Goal: Task Accomplishment & Management: Manage account settings

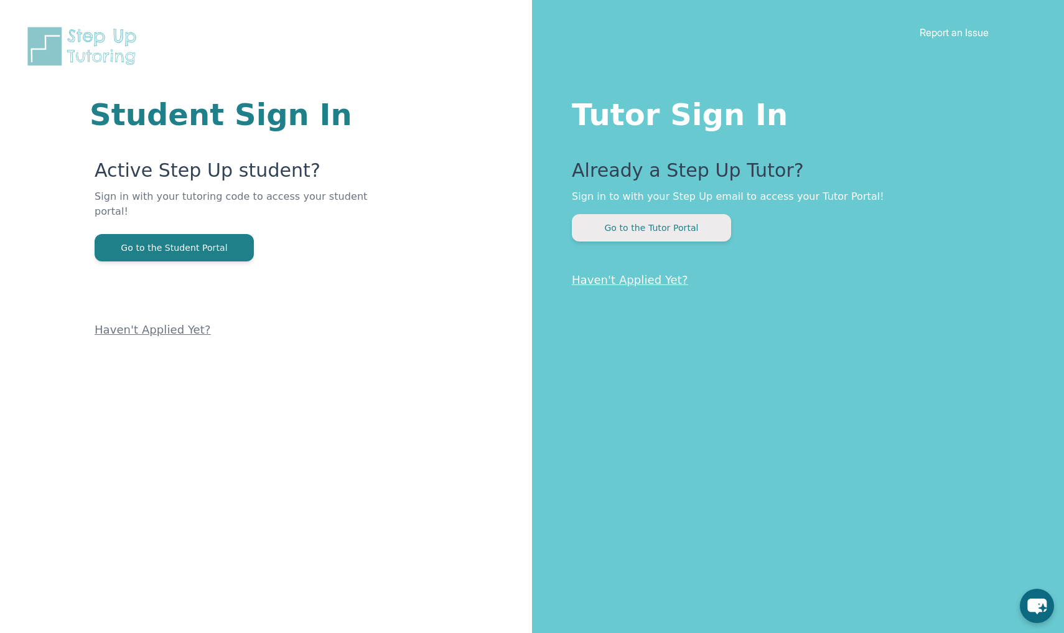
click at [634, 235] on button "Go to the Tutor Portal" at bounding box center [651, 227] width 159 height 27
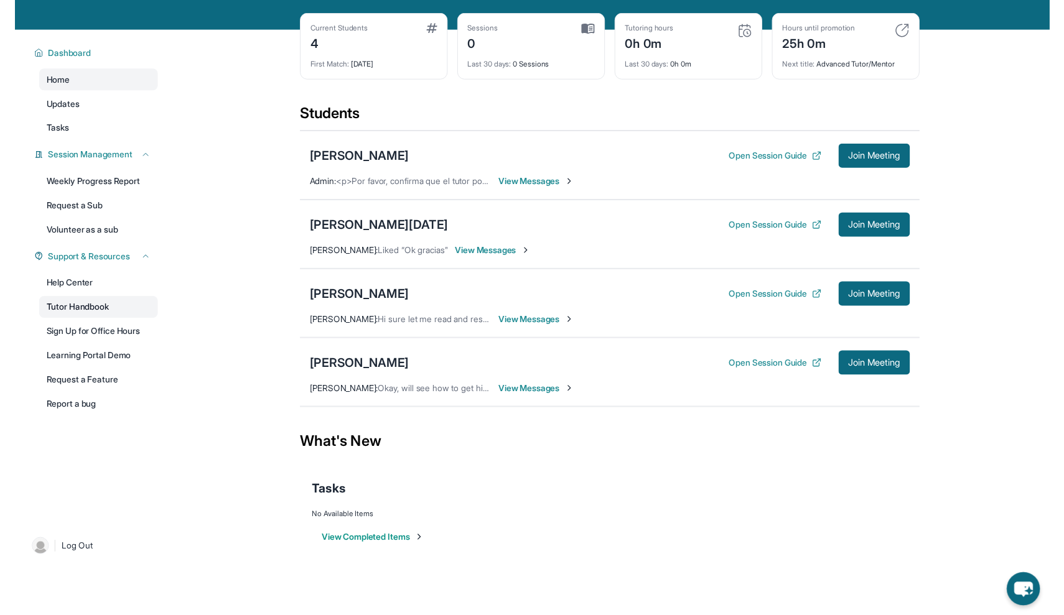
scroll to position [43, 0]
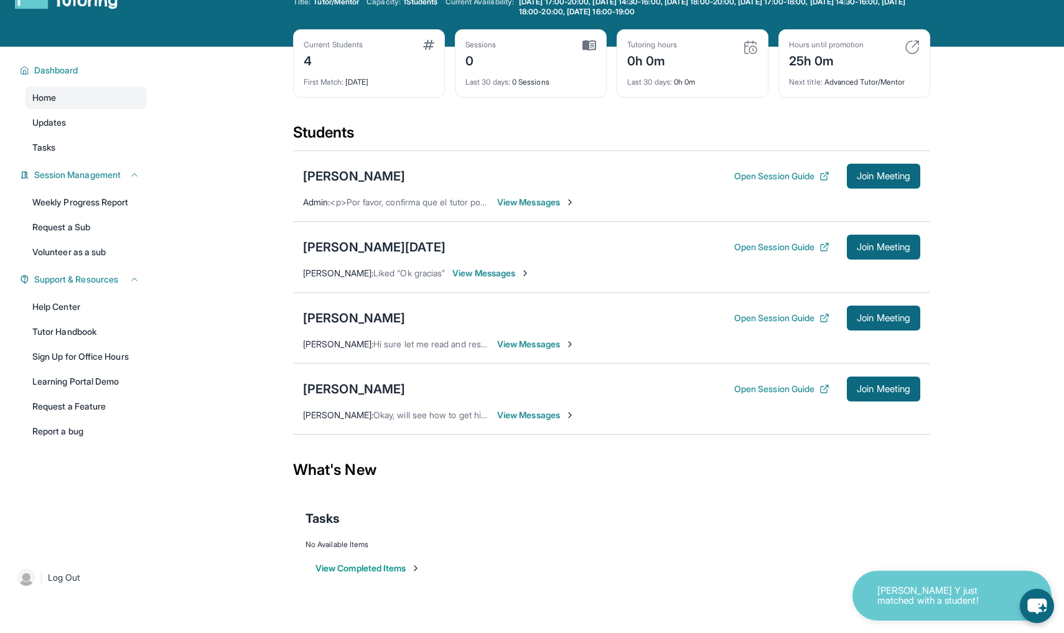
click at [88, 267] on div "Dashboard Home Updates Tasks Session Management Weekly Progress Report Request …" at bounding box center [79, 299] width 159 height 505
click at [90, 278] on span "Support & Resources" at bounding box center [76, 279] width 84 height 12
click at [90, 297] on link "Help Center" at bounding box center [86, 307] width 122 height 22
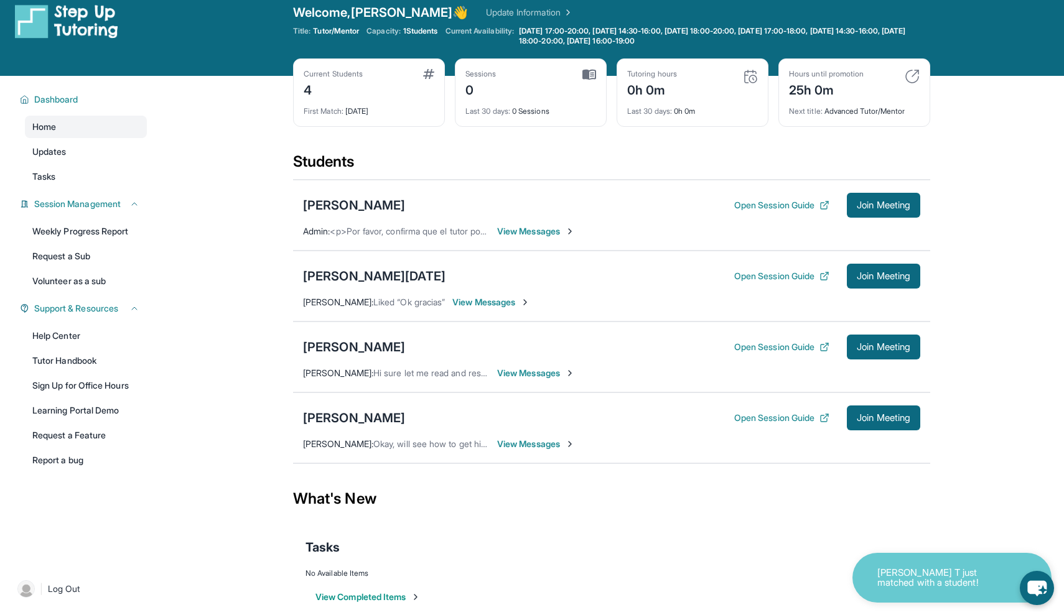
scroll to position [12, 0]
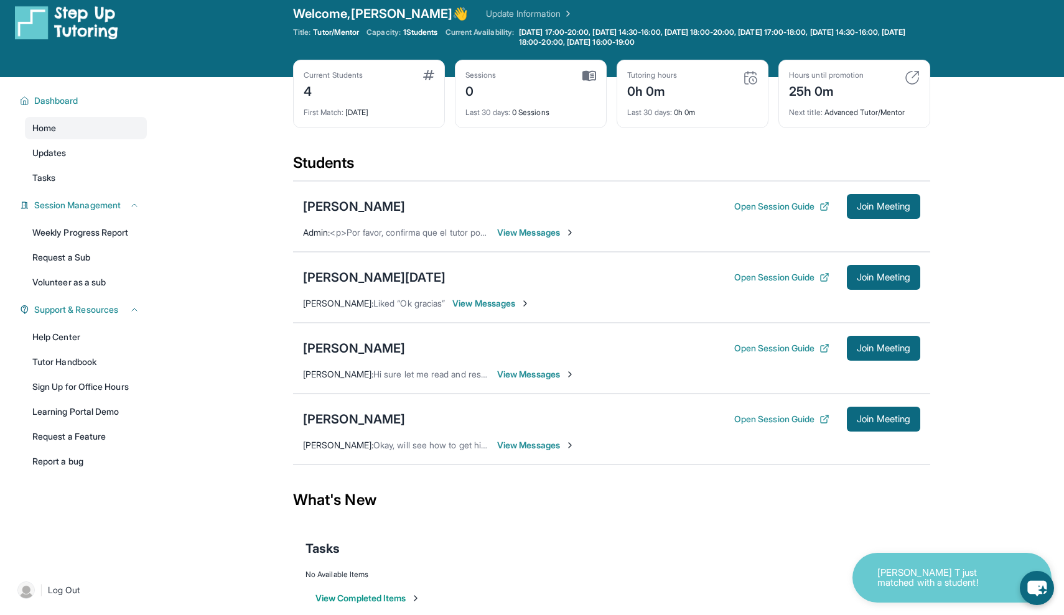
click at [365, 103] on div "First Match : 2 days ago" at bounding box center [369, 108] width 131 height 17
click at [312, 75] on div "Current Students" at bounding box center [333, 75] width 59 height 10
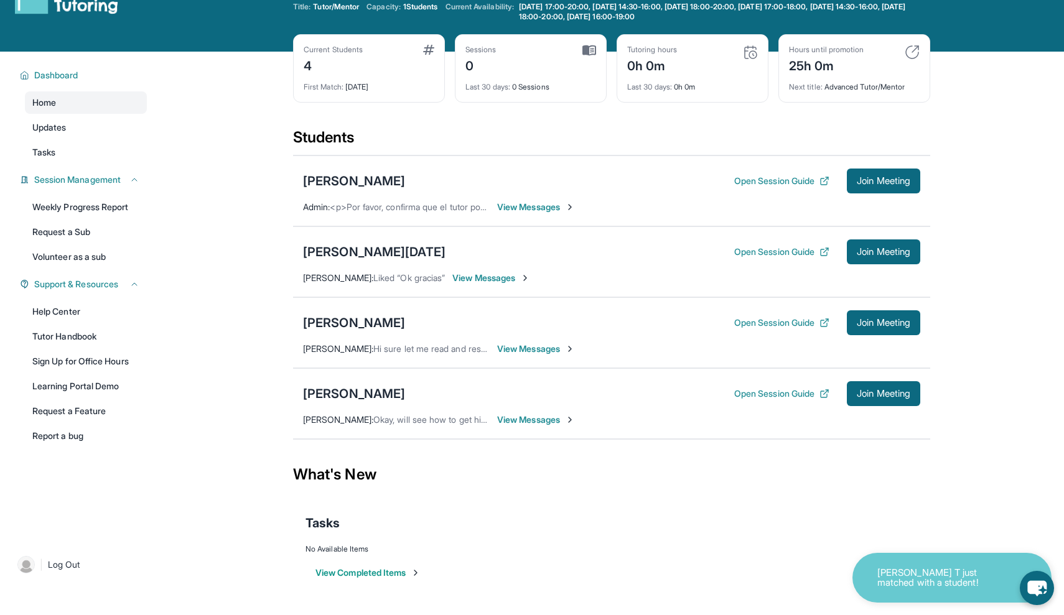
scroll to position [0, 0]
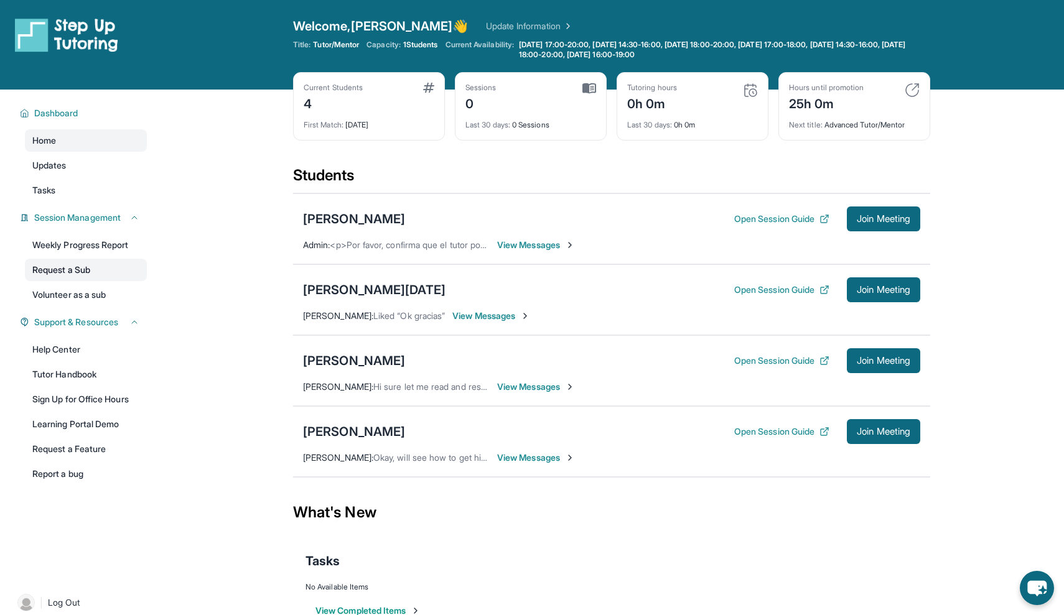
click at [105, 268] on link "Request a Sub" at bounding box center [86, 270] width 122 height 22
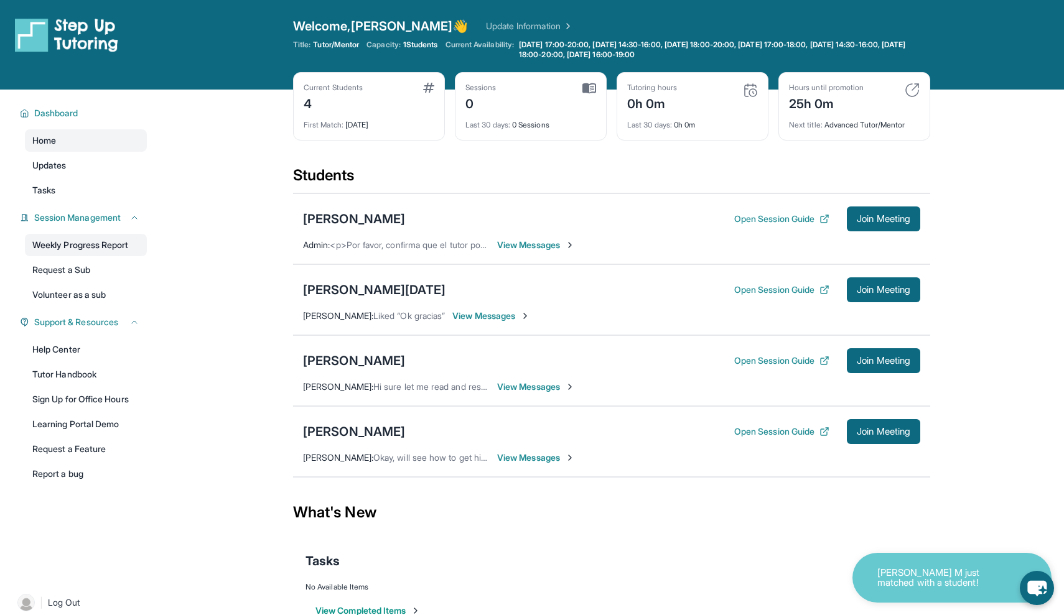
click at [89, 251] on link "Weekly Progress Report" at bounding box center [86, 245] width 122 height 22
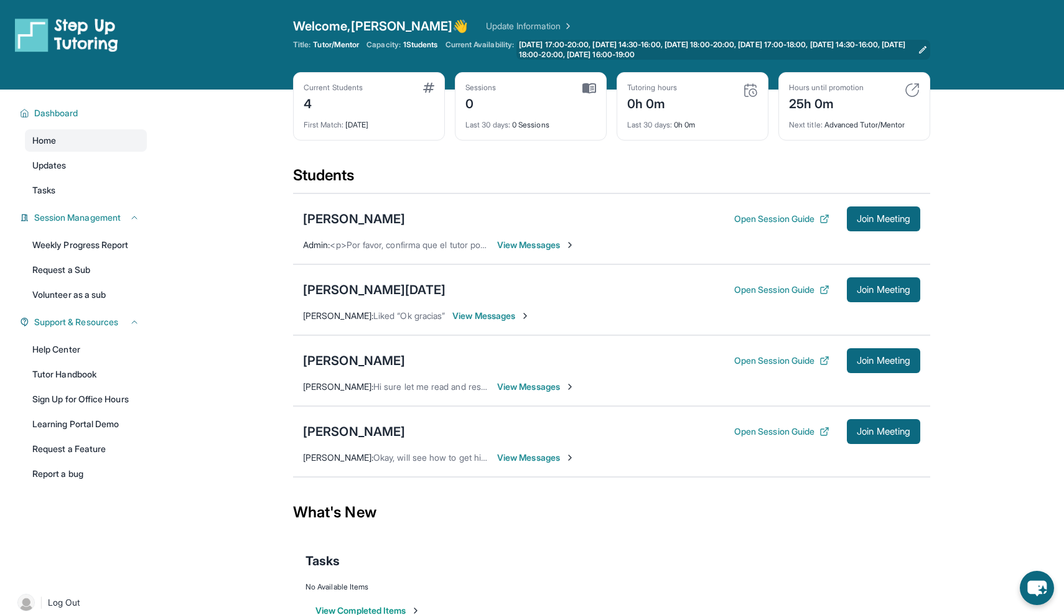
click at [653, 50] on span "[DATE] 17:00-20:00, [DATE] 14:30-16:00, [DATE] 18:00-20:00, [DATE] 17:00-18:00,…" at bounding box center [716, 50] width 394 height 20
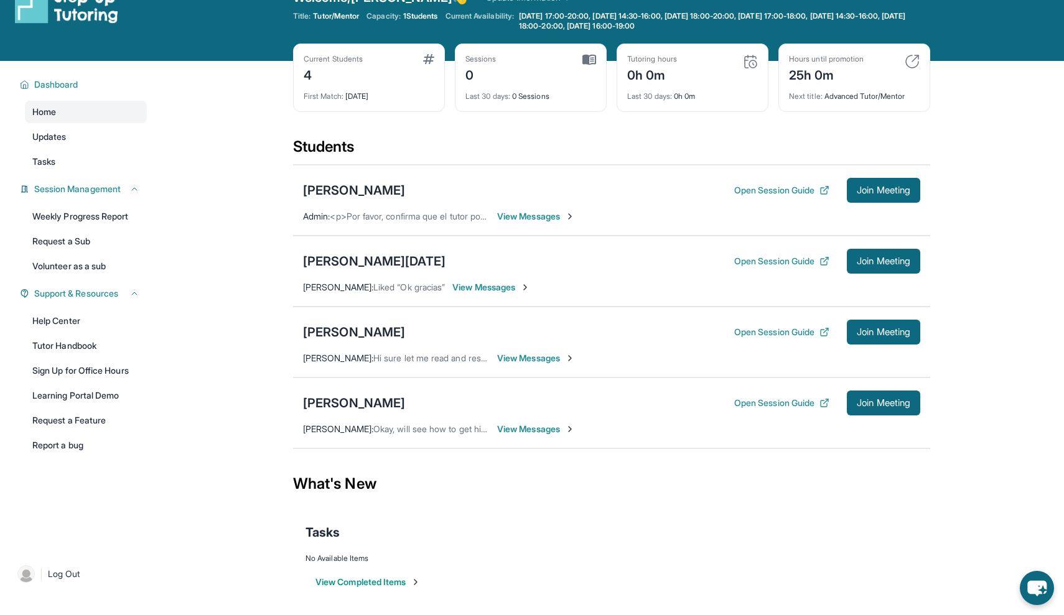
scroll to position [58, 0]
